Goal: Use online tool/utility

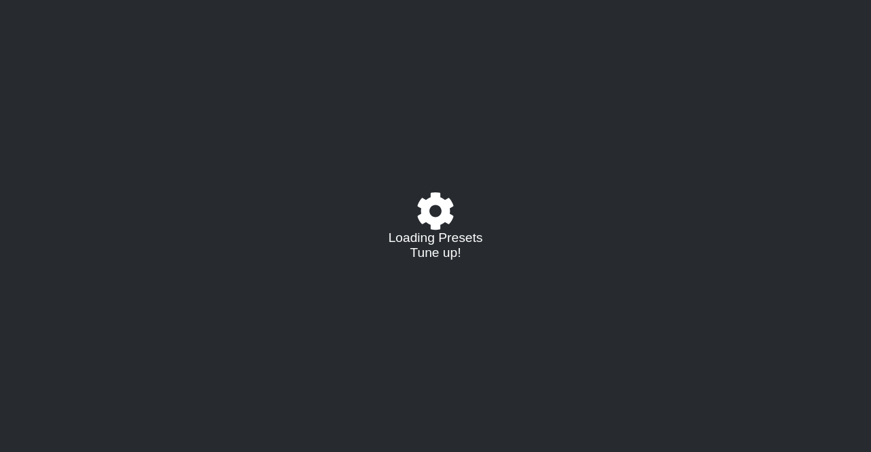
select select "/024R45B4R"
select select "G"
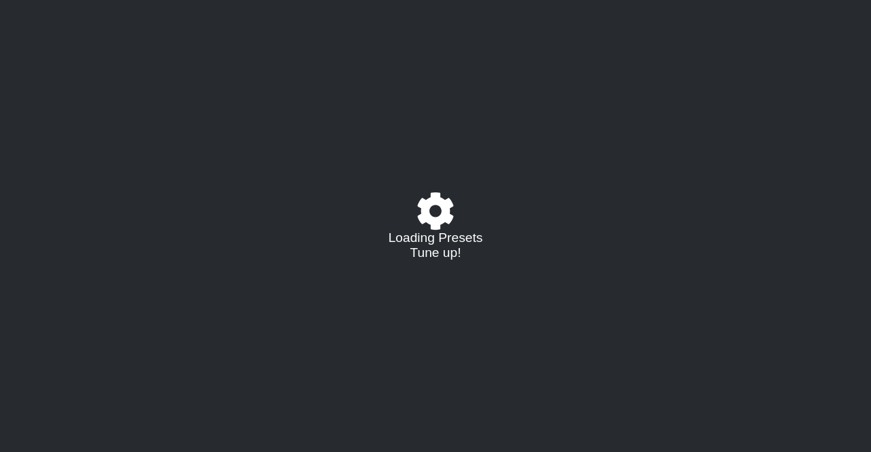
select select "G"
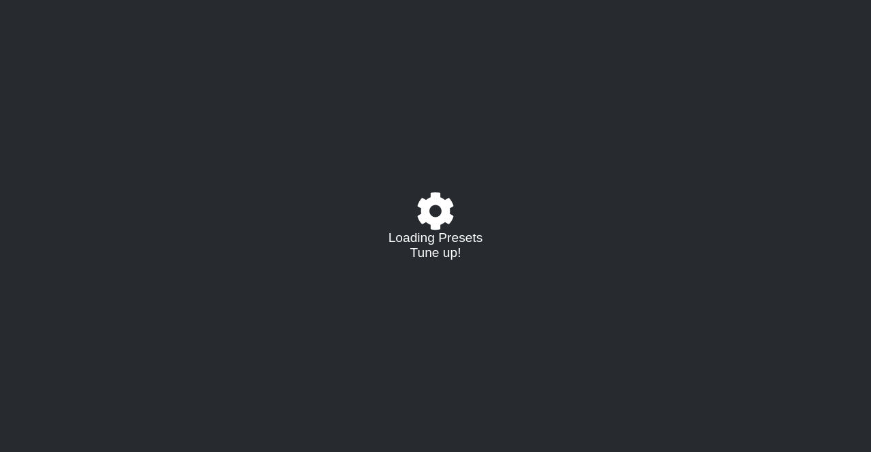
select select "G"
select select "E"
select select "G"
select select "E"
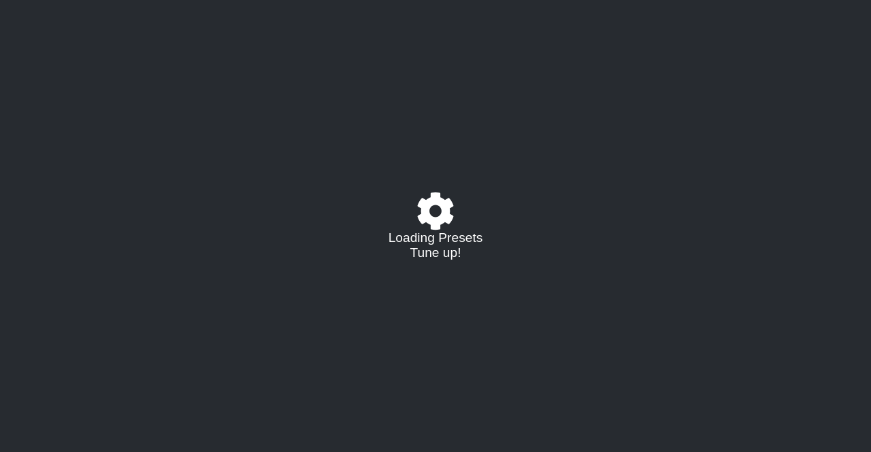
select select "G"
select select "E"
select select "G"
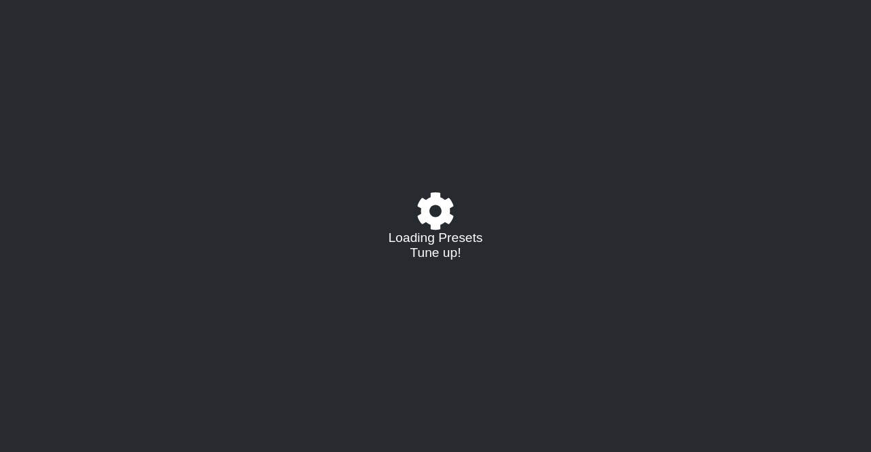
select select "E"
select select "G"
select select "E"
select select "G"
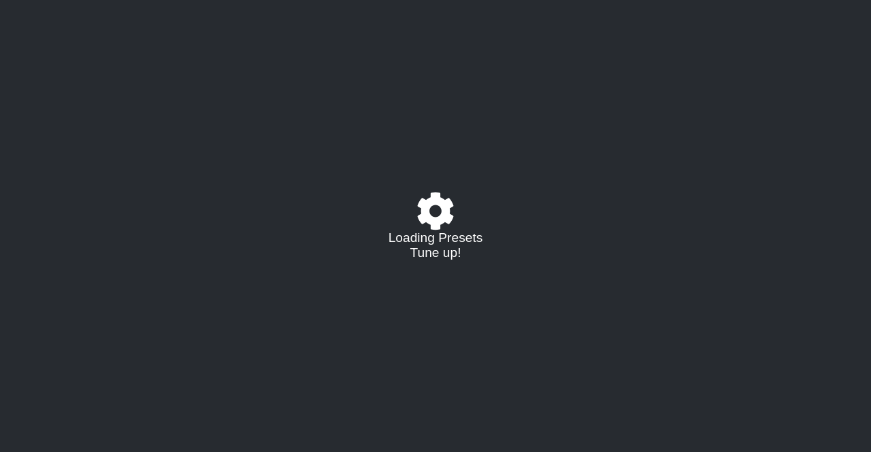
select select "G"
select select "A"
select select "B"
select select "C"
select select "D"
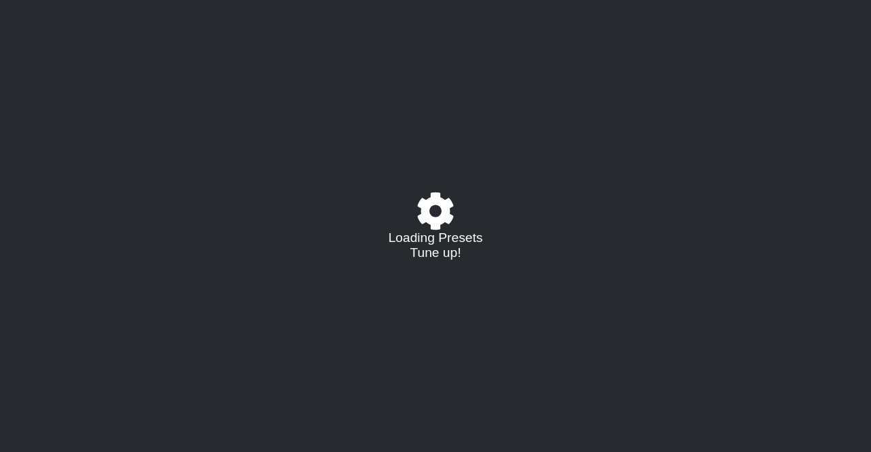
select select "E"
